Goal: Navigation & Orientation: Find specific page/section

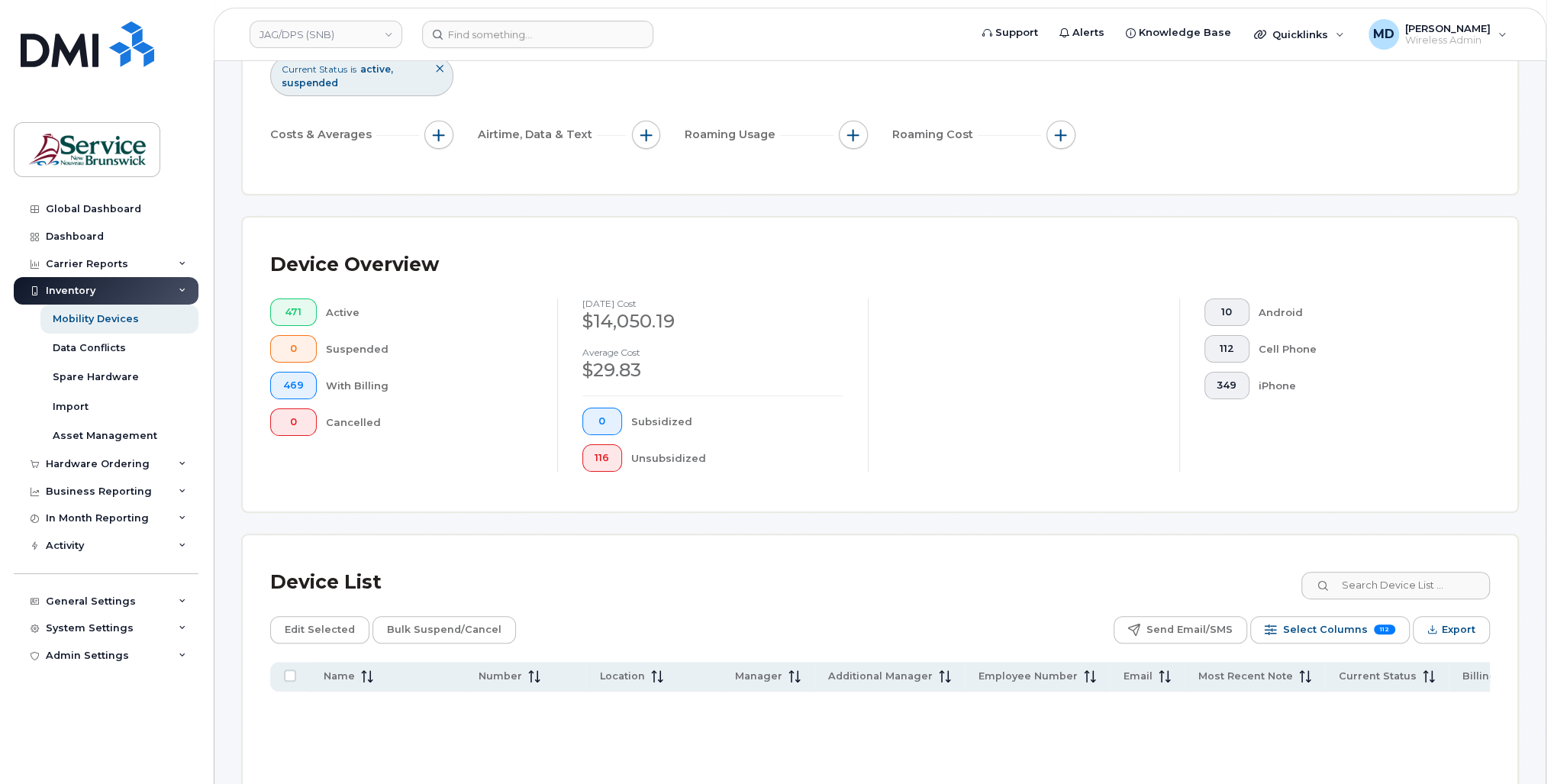
scroll to position [203, 0]
click at [357, 36] on link "JAG/DPS (SNB)" at bounding box center [326, 34] width 153 height 28
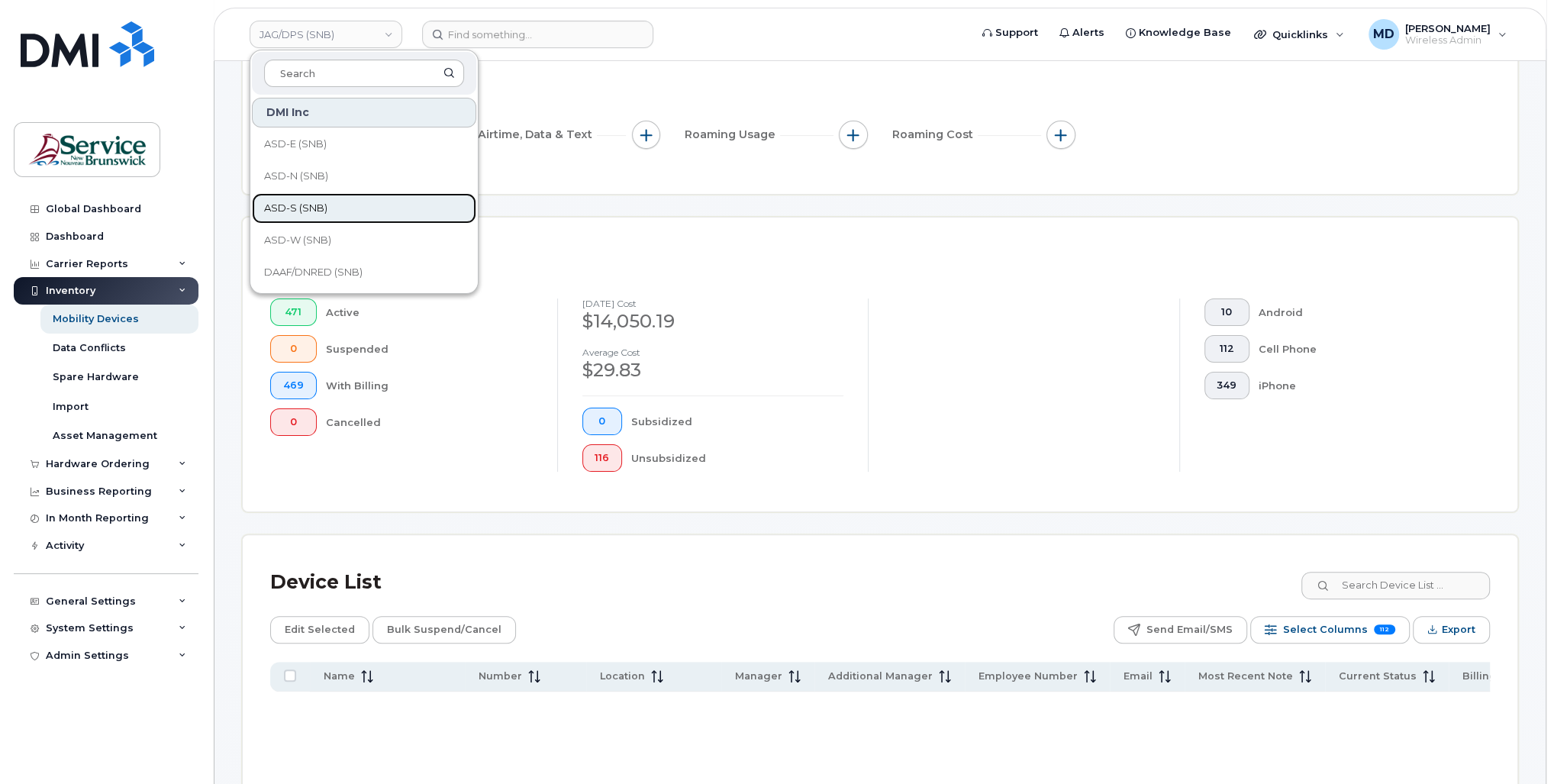
click at [338, 208] on link "ASD-S (SNB)" at bounding box center [364, 208] width 224 height 31
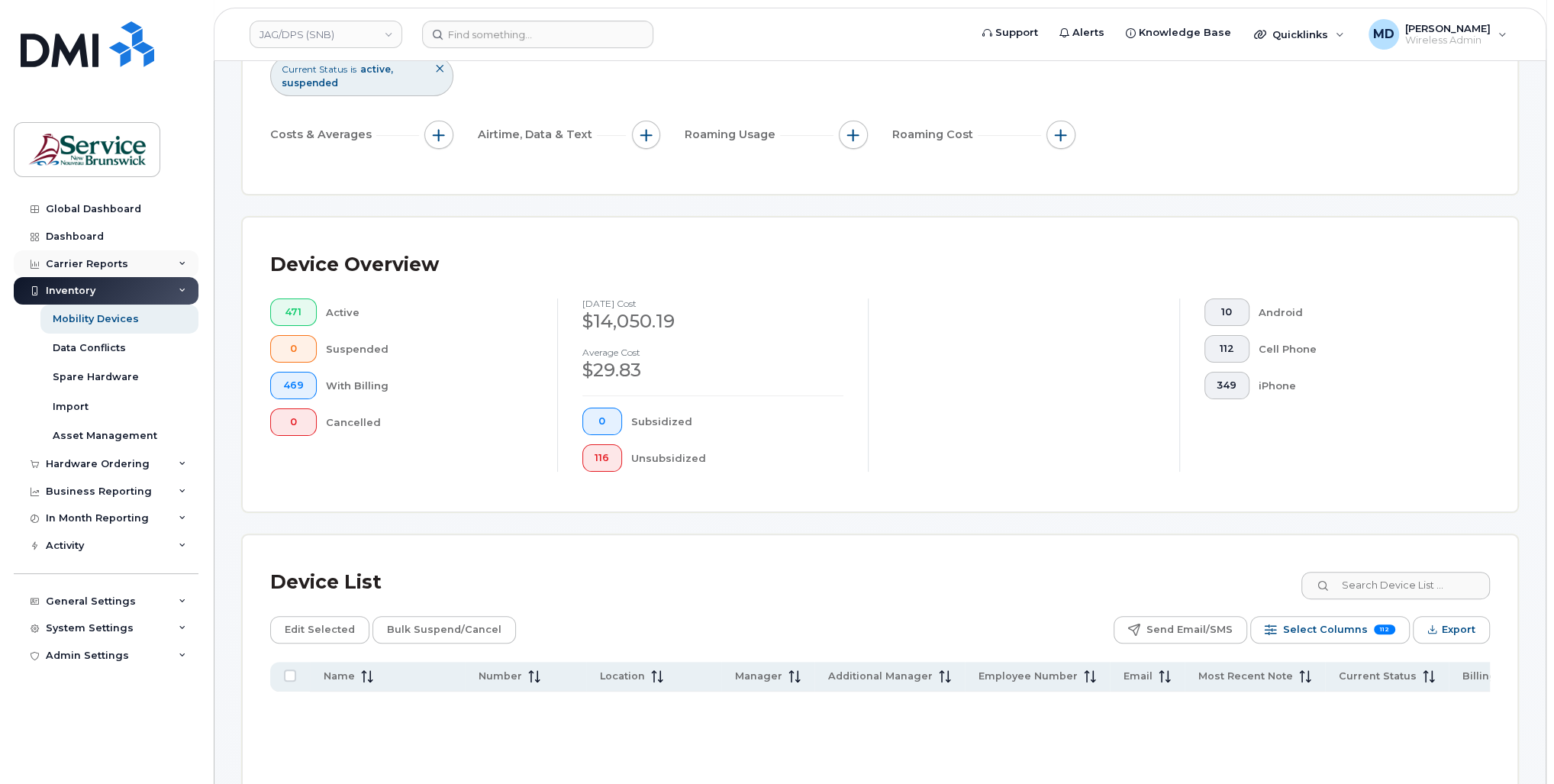
click at [106, 262] on div "Carrier Reports" at bounding box center [87, 263] width 82 height 12
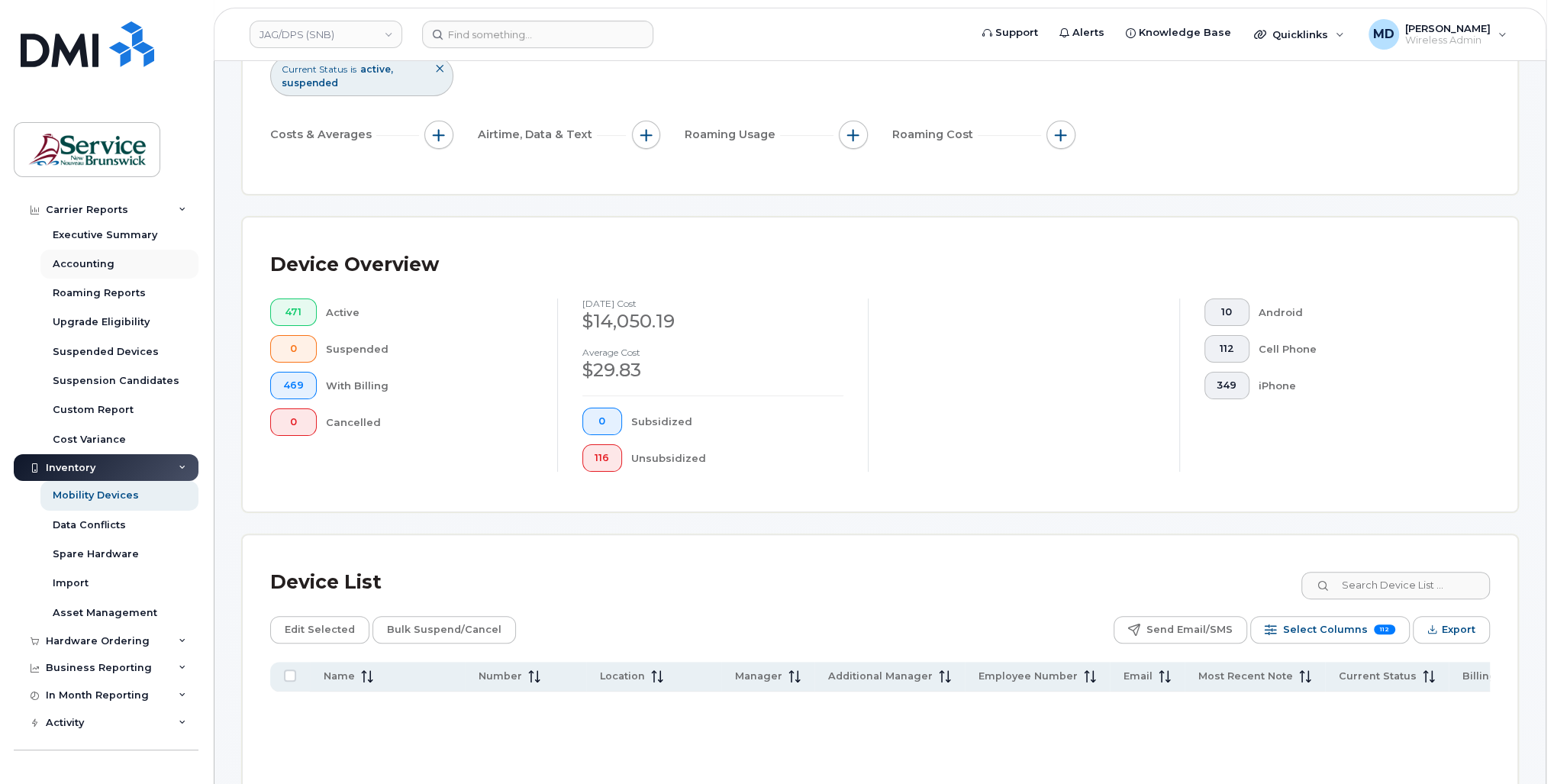
scroll to position [0, 0]
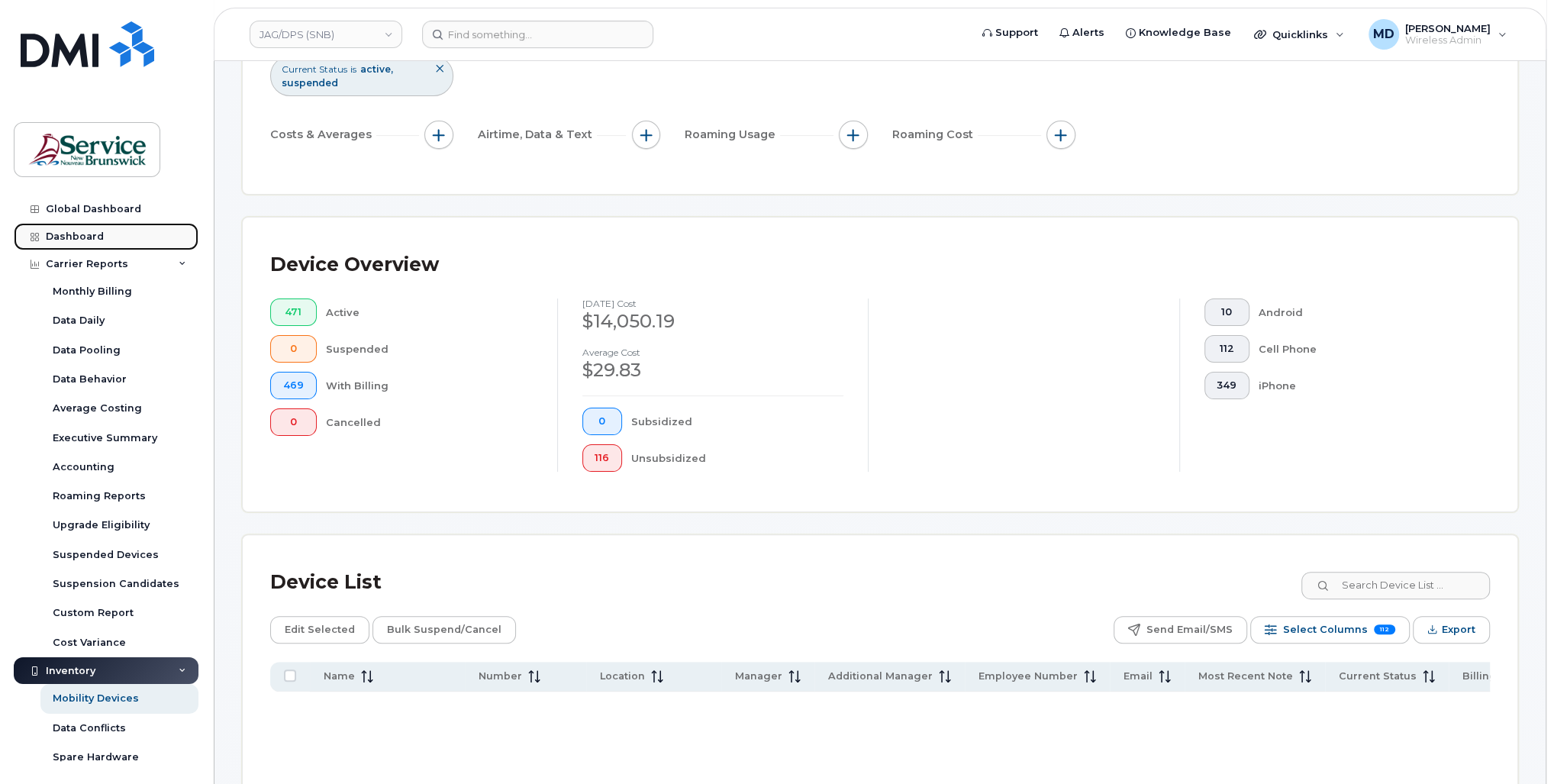
click at [81, 233] on div "Dashboard" at bounding box center [75, 236] width 58 height 12
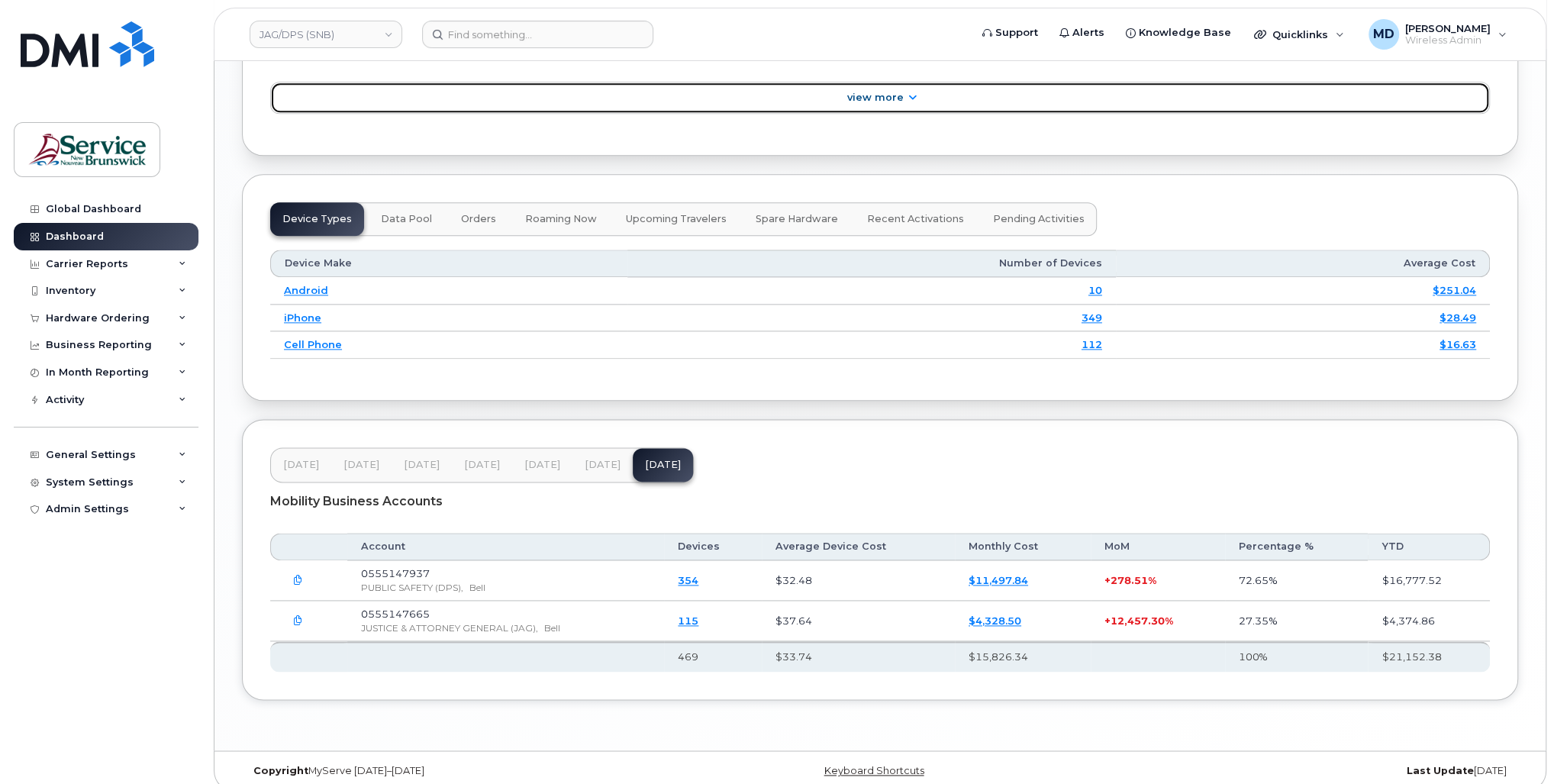
scroll to position [1573, 0]
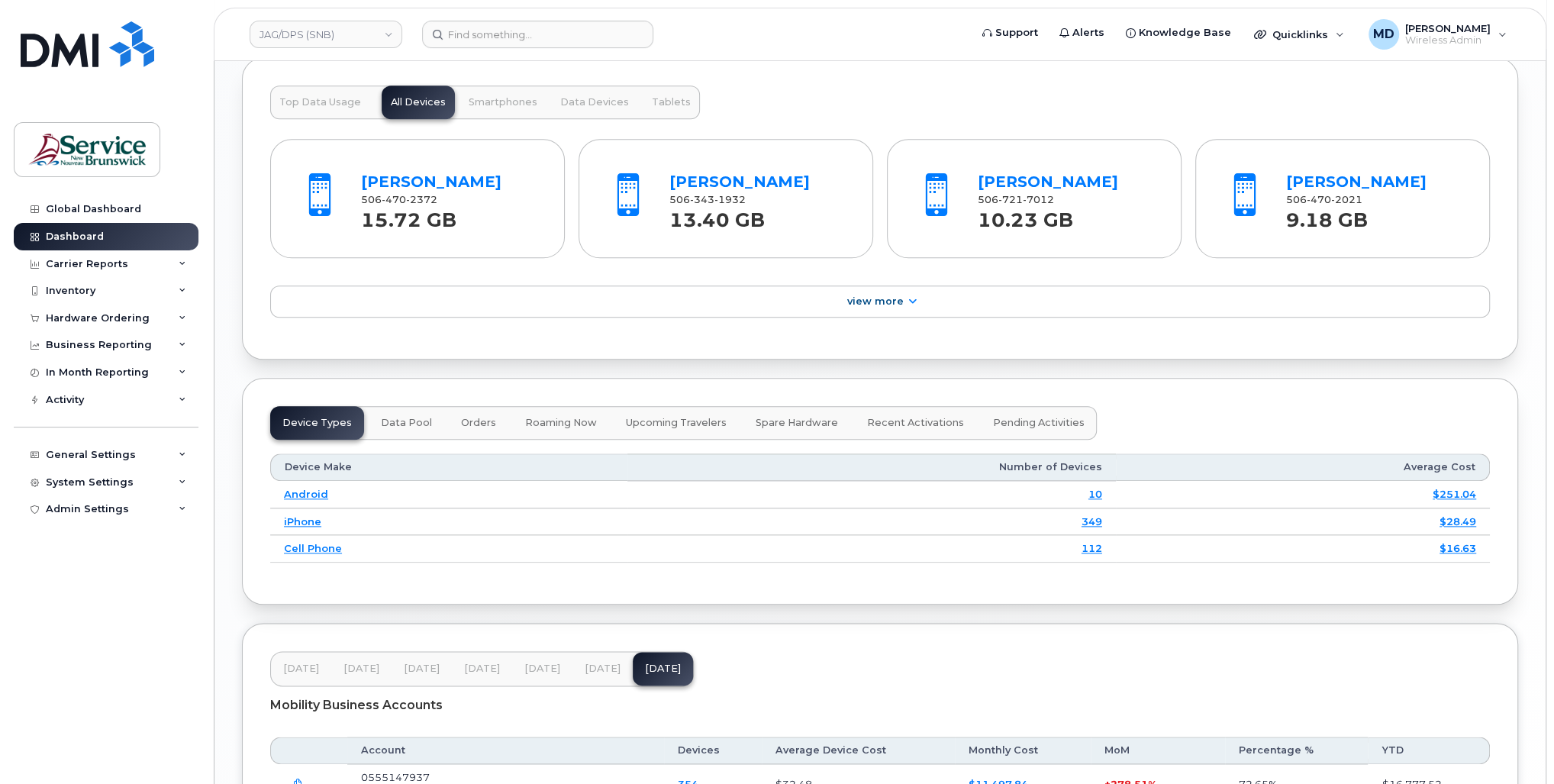
click at [400, 419] on button "Data Pool" at bounding box center [406, 423] width 75 height 33
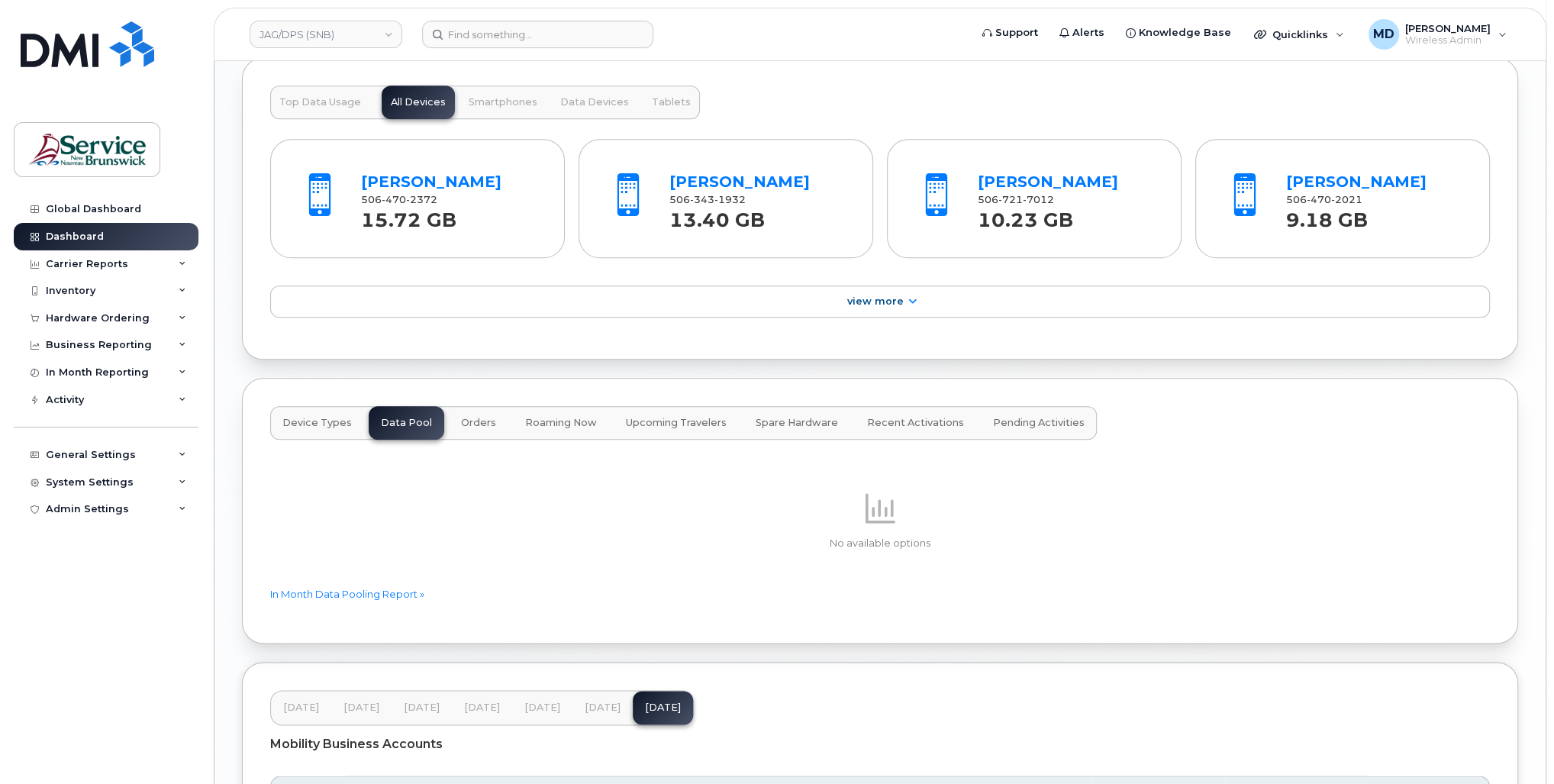
click at [461, 417] on span "Orders" at bounding box center [479, 423] width 35 height 12
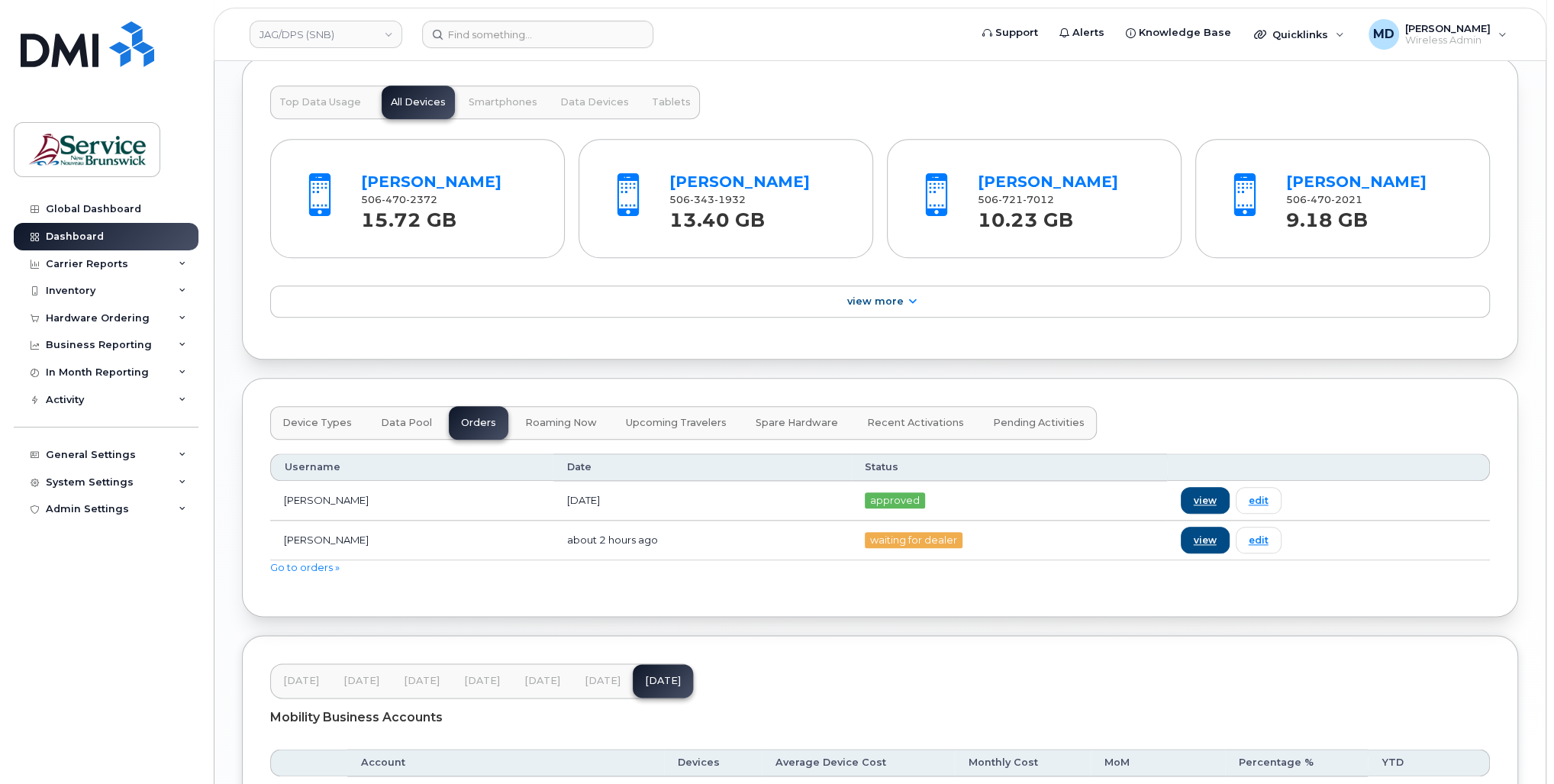
click at [787, 417] on span "Spare Hardware" at bounding box center [797, 423] width 82 height 12
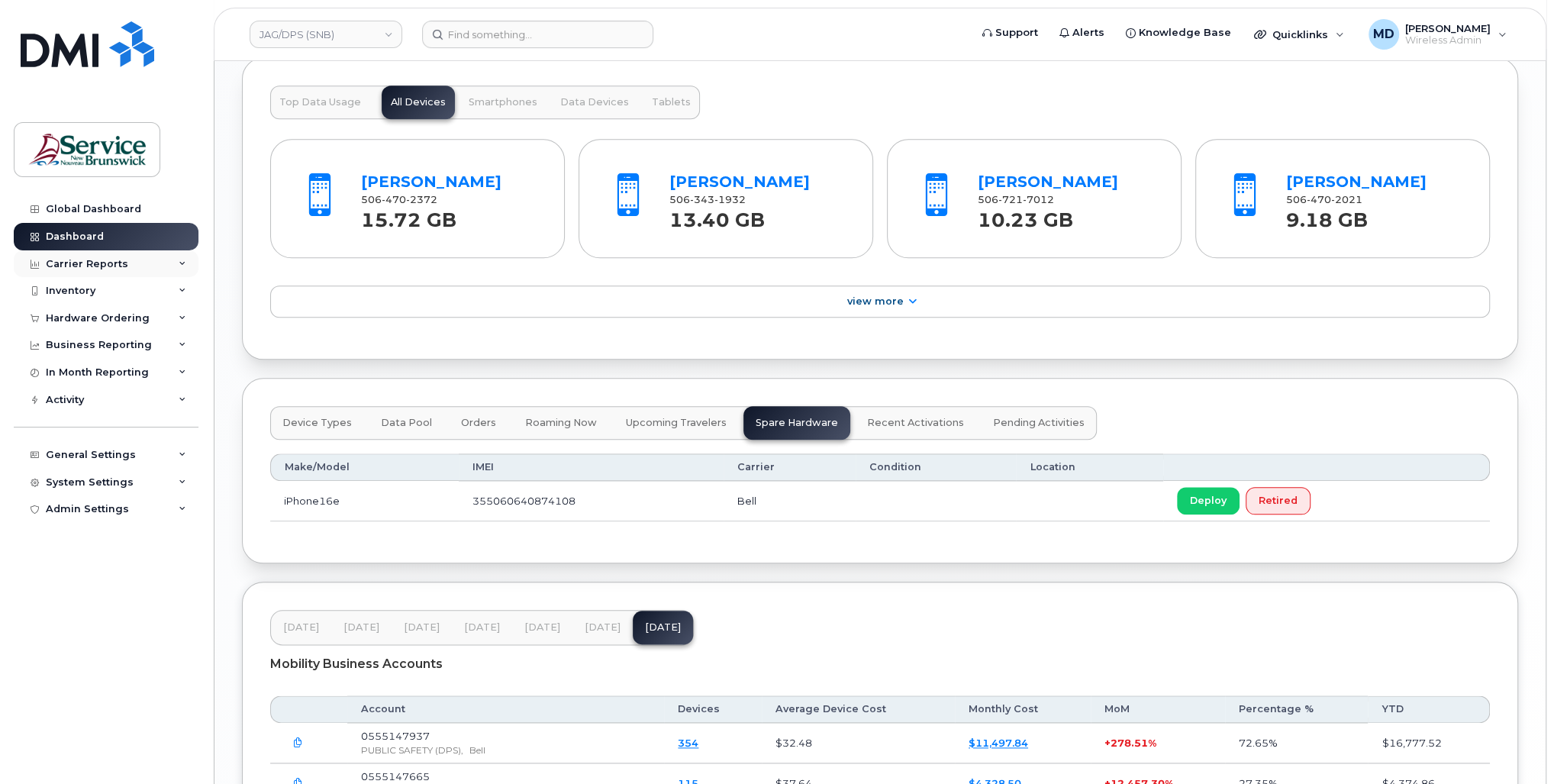
click at [115, 258] on div "Carrier Reports" at bounding box center [87, 263] width 82 height 12
